Goal: Navigation & Orientation: Find specific page/section

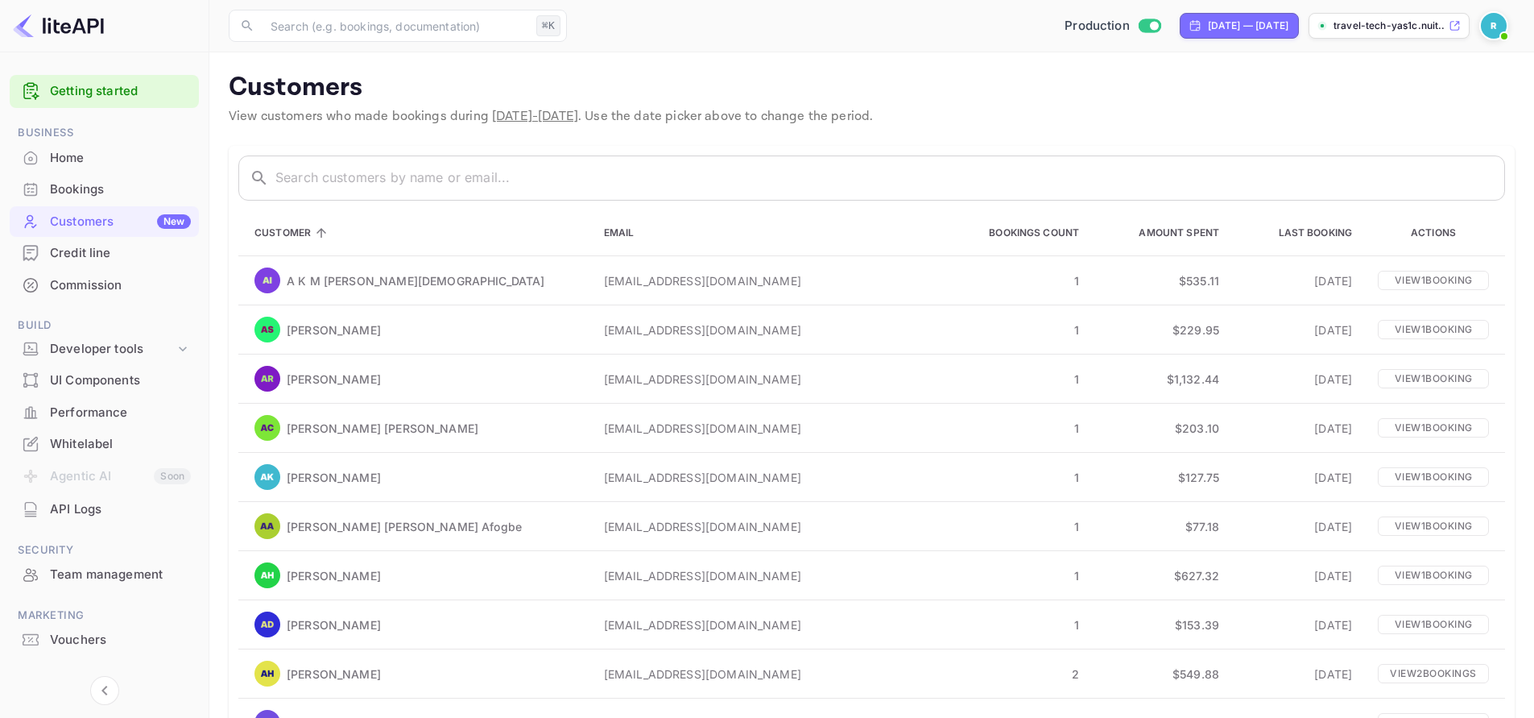
click at [77, 193] on div "Bookings" at bounding box center [120, 189] width 141 height 19
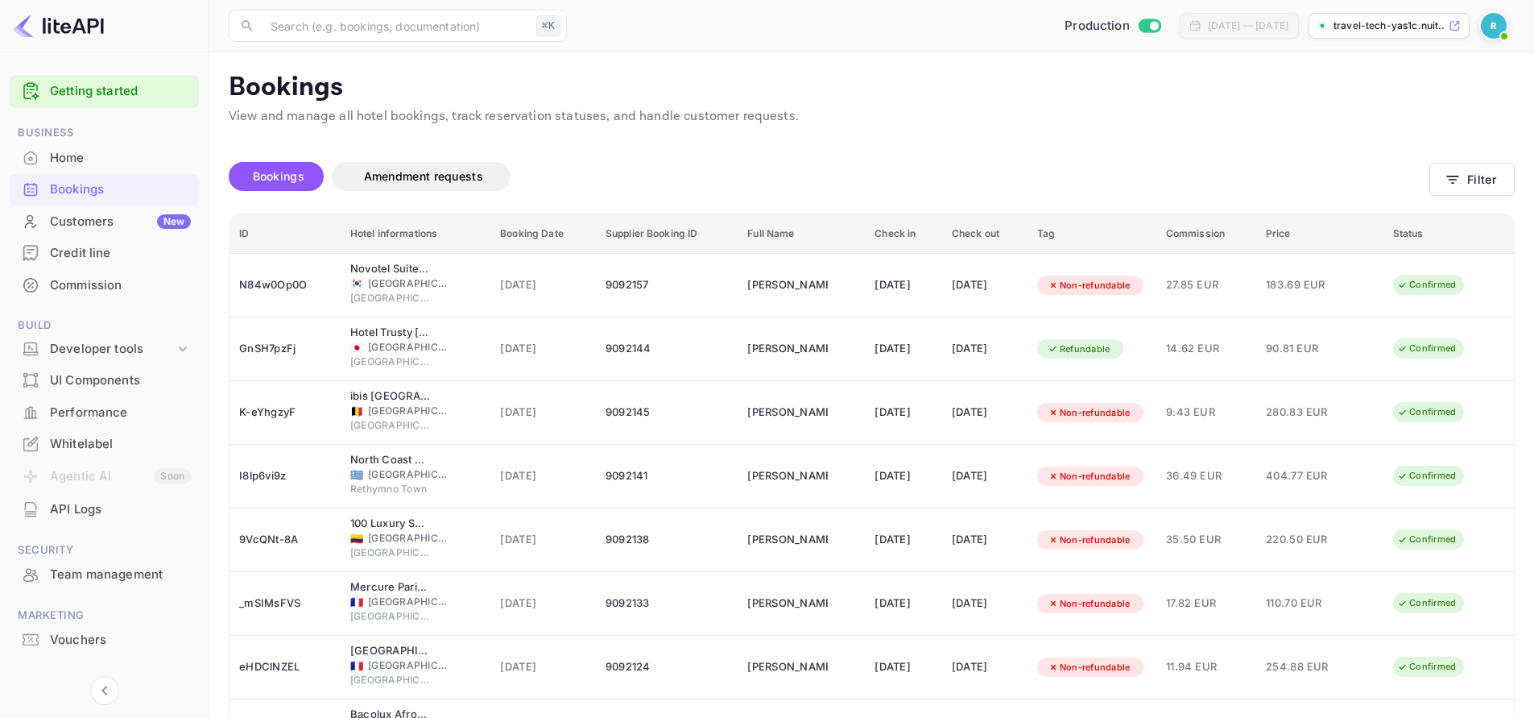
click at [81, 255] on div "Credit line" at bounding box center [120, 253] width 141 height 19
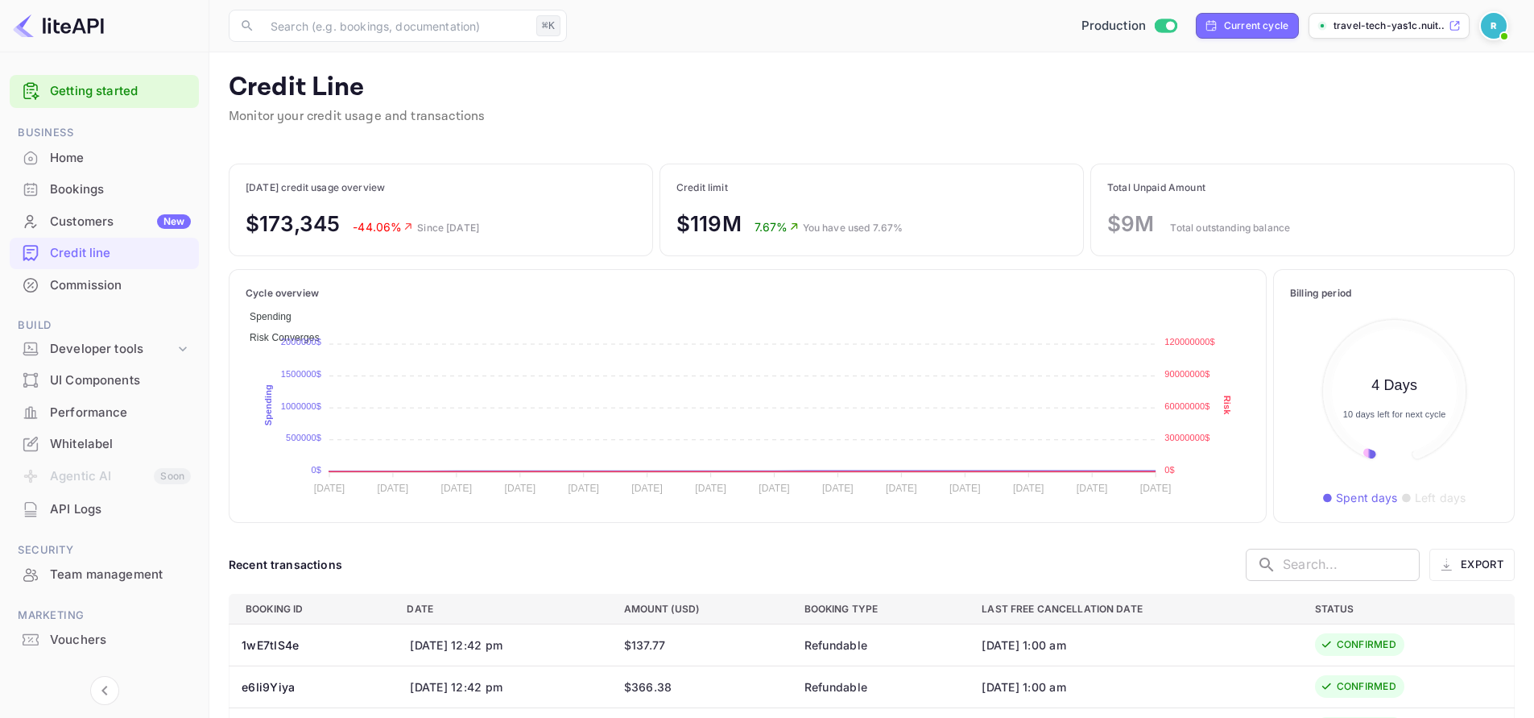
scroll to position [173, 196]
